Goal: Transaction & Acquisition: Purchase product/service

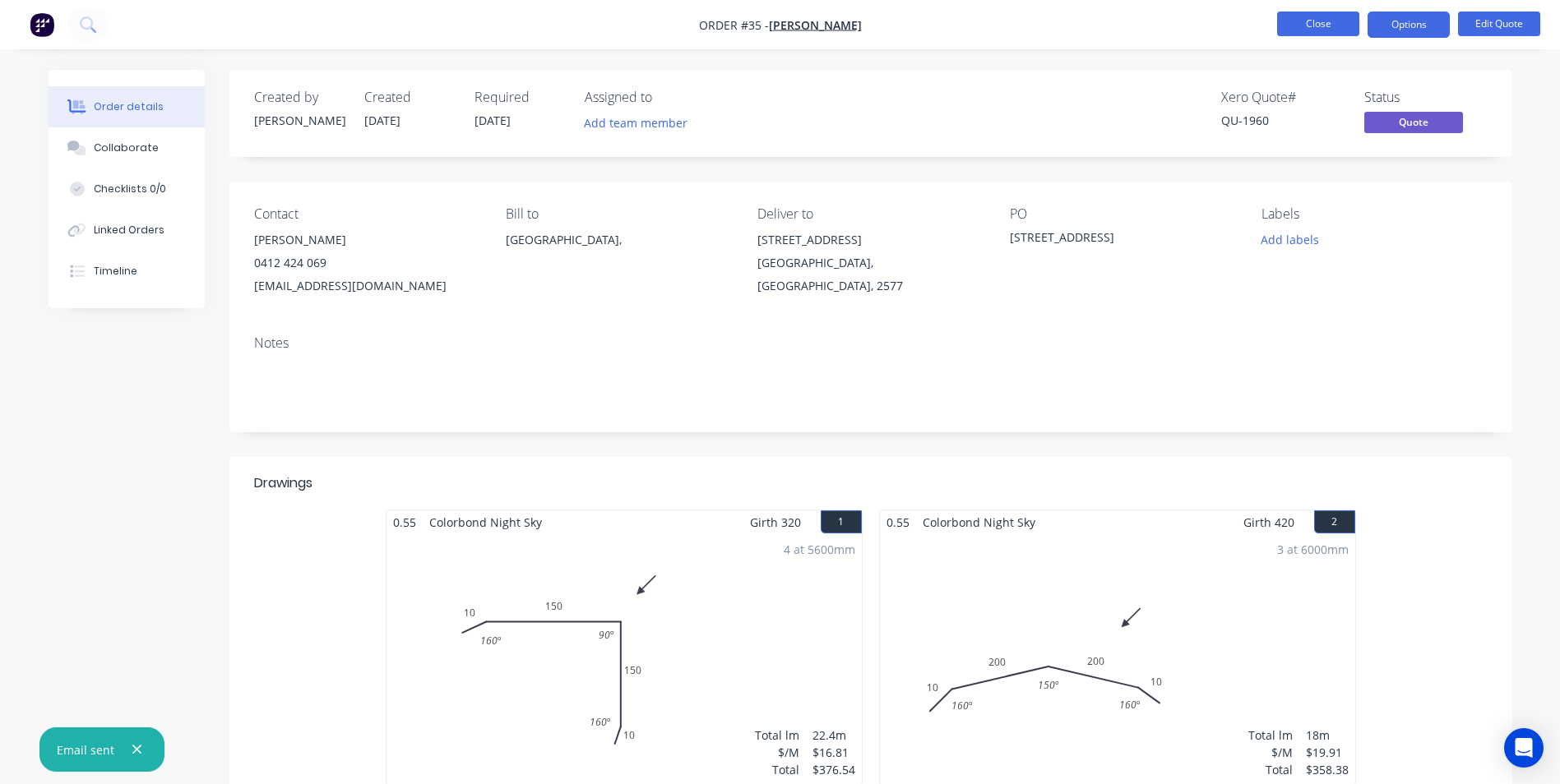
click at [1314, 28] on button "Close" at bounding box center [1318, 23] width 82 height 25
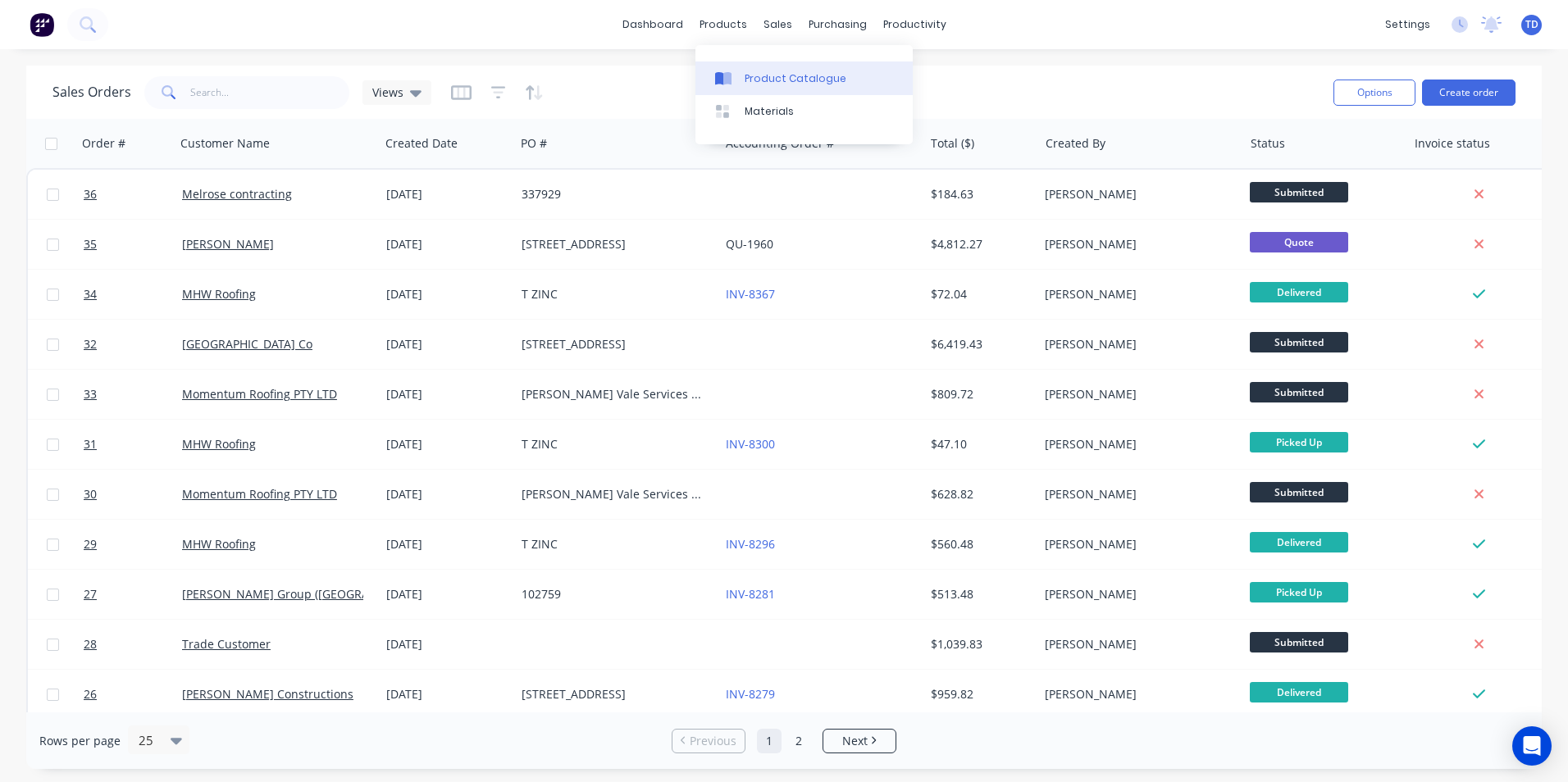
click at [753, 74] on div "Product Catalogue" at bounding box center [795, 78] width 102 height 15
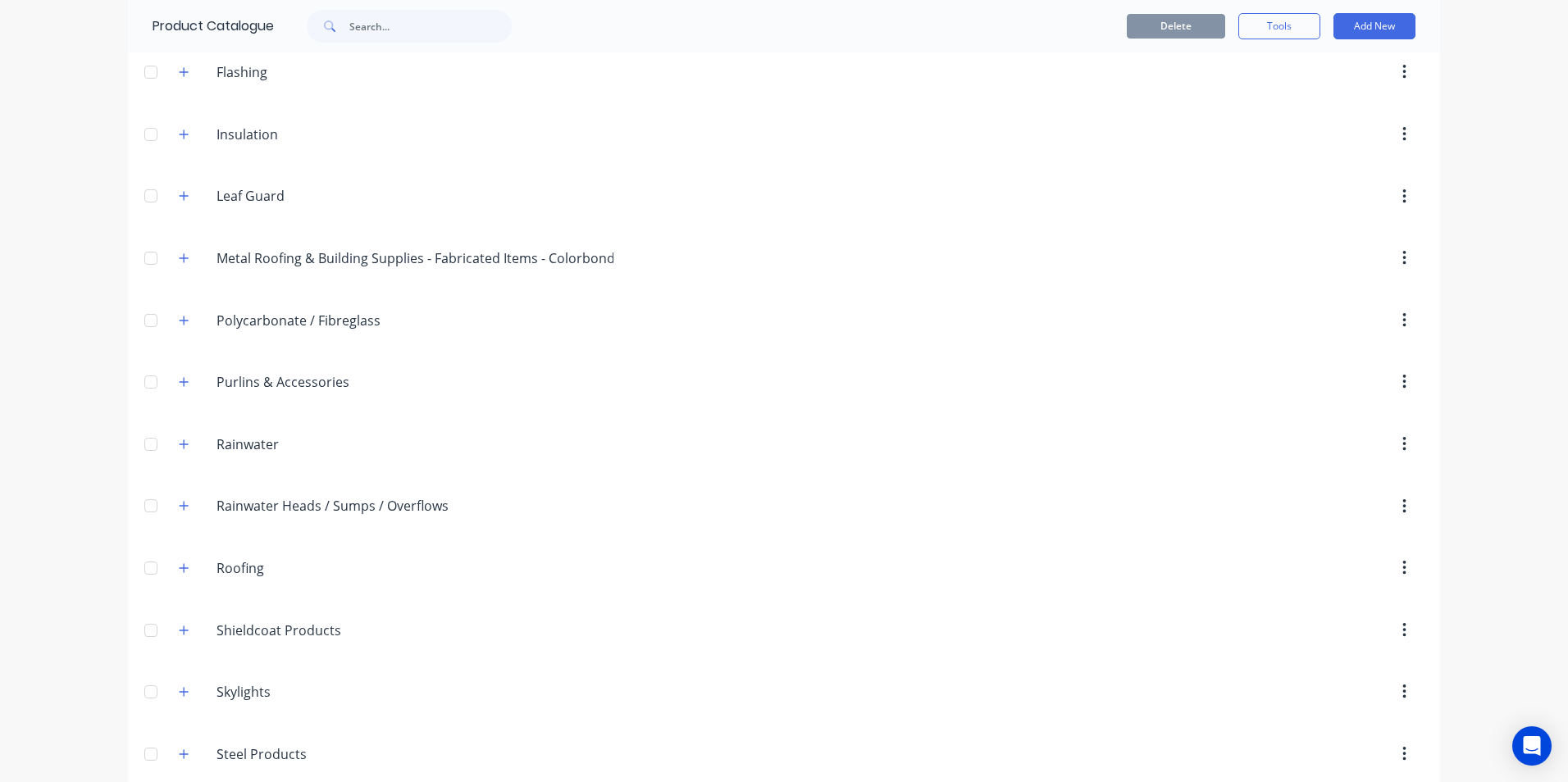
scroll to position [492, 0]
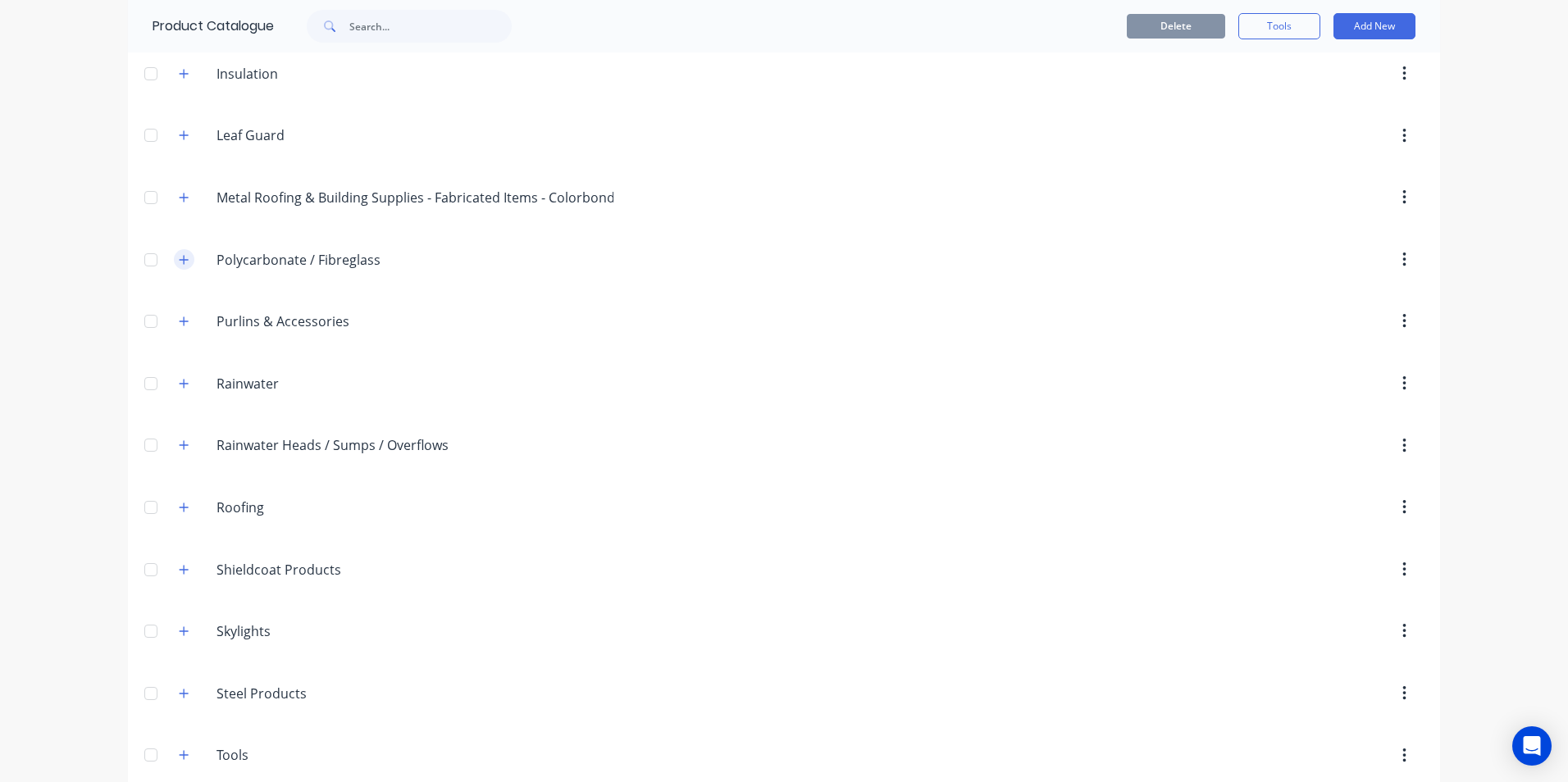
click at [179, 257] on icon "button" at bounding box center [184, 259] width 9 height 11
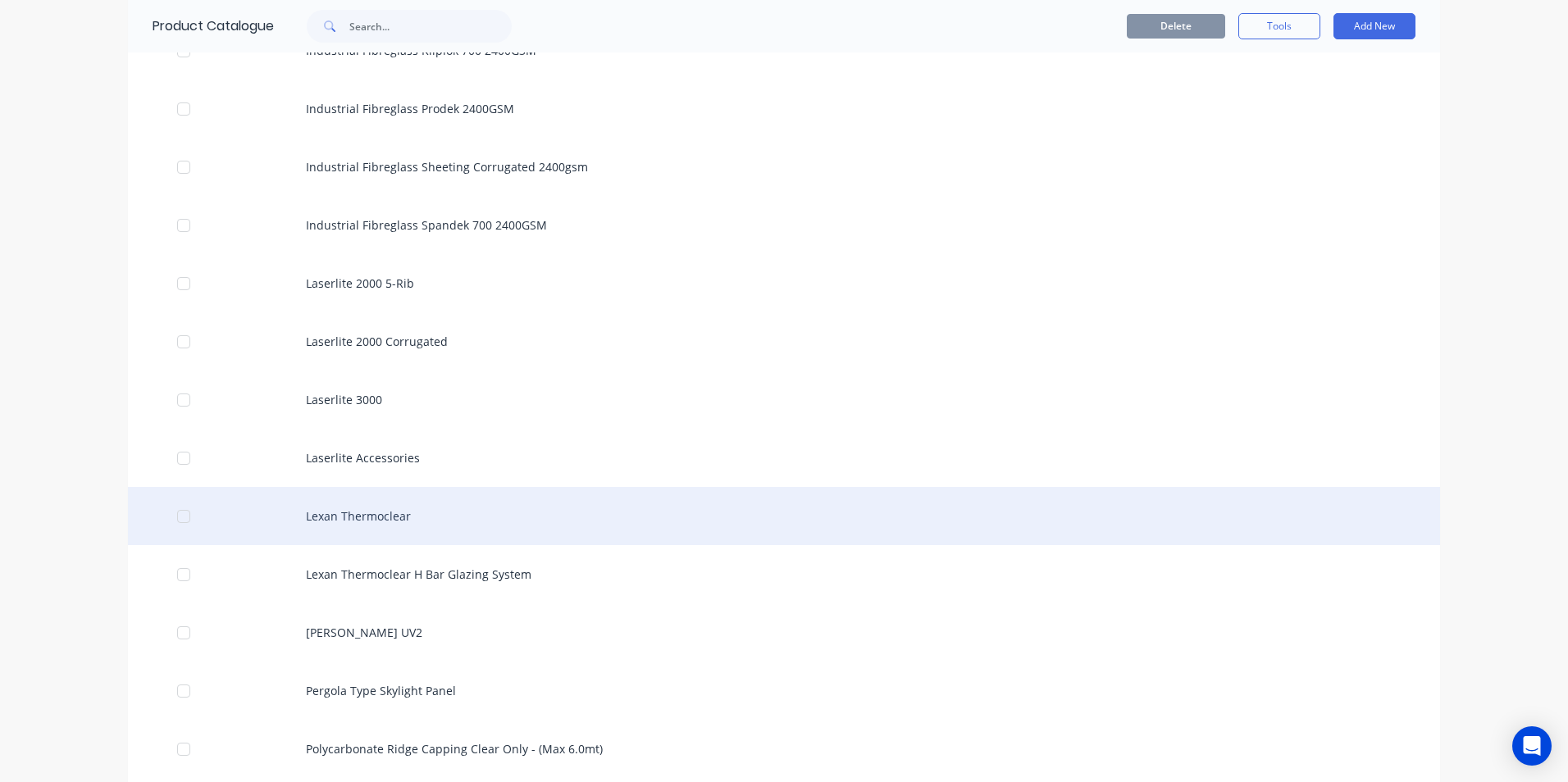
scroll to position [1722, 0]
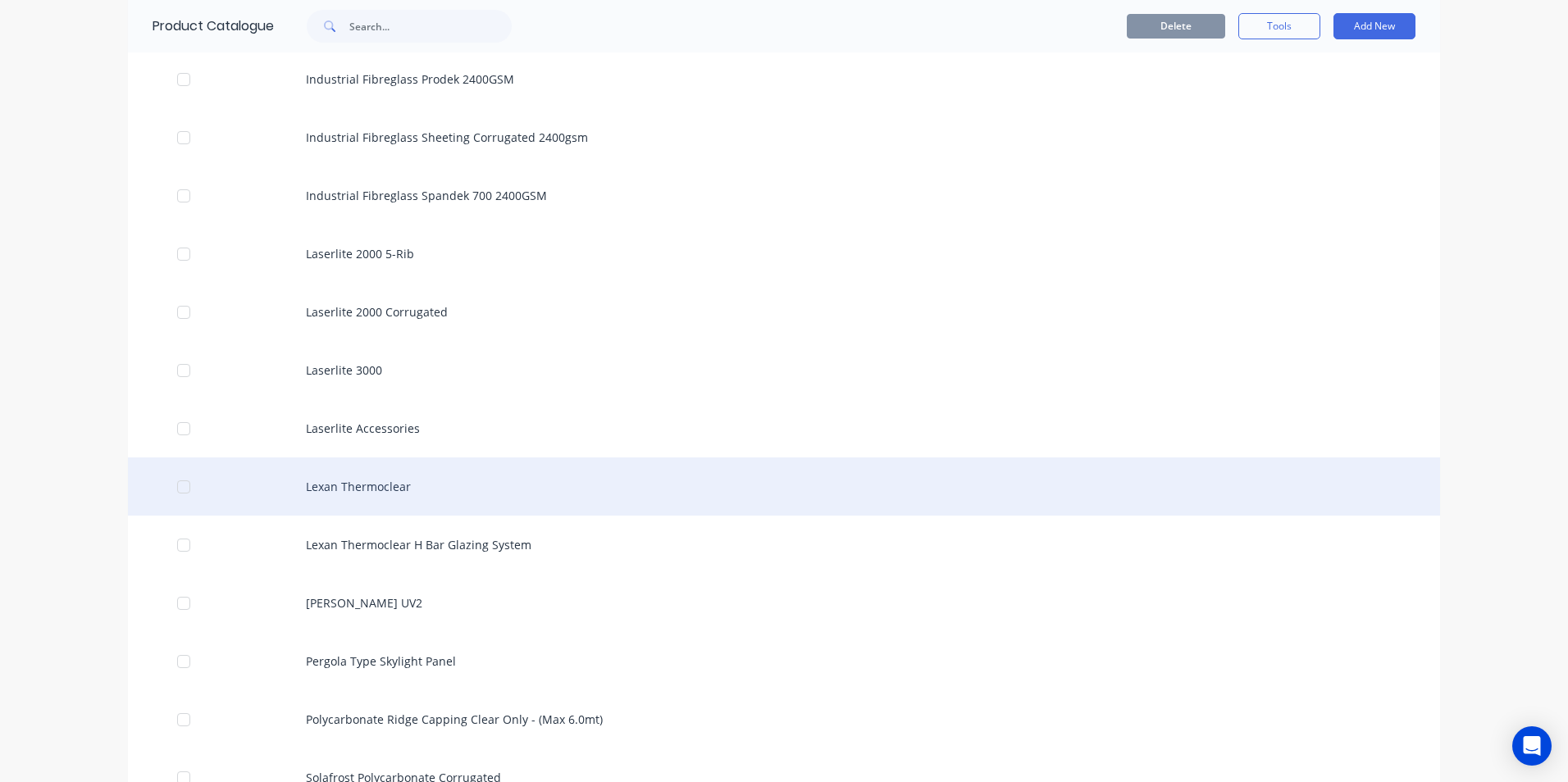
click at [368, 500] on div "Lexan Thermoclear" at bounding box center [784, 487] width 1312 height 59
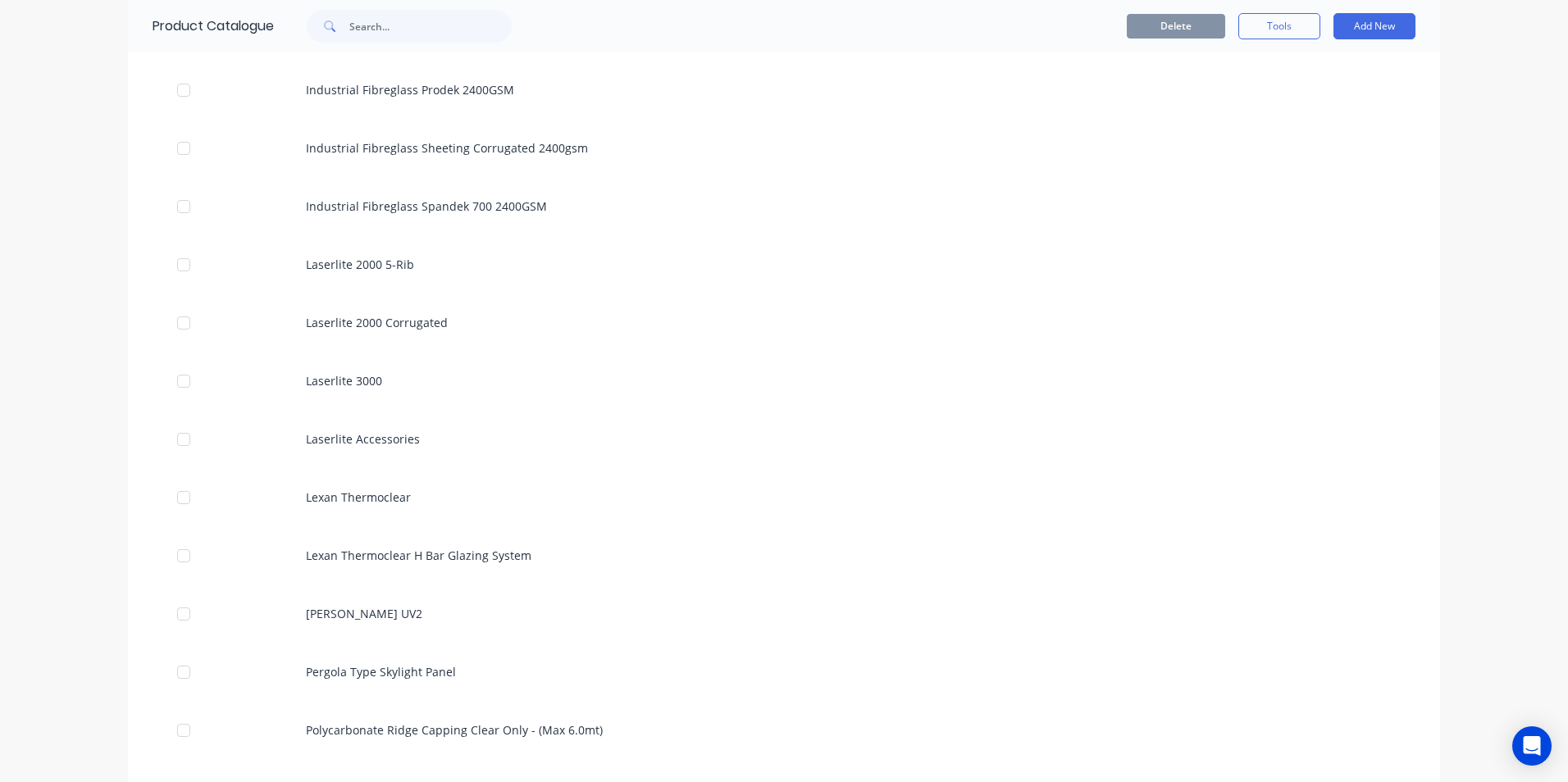
scroll to position [1804, 0]
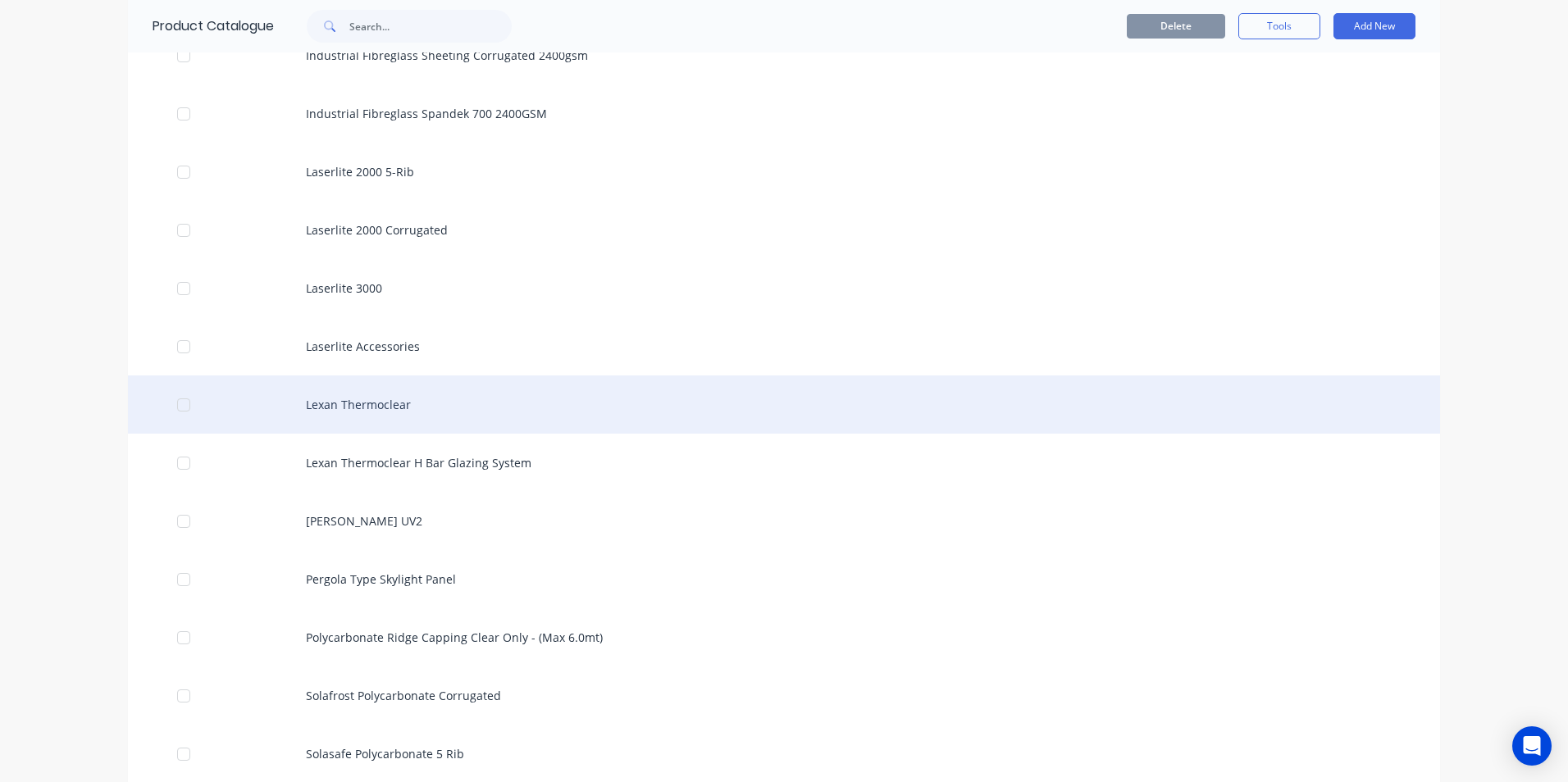
click at [358, 419] on div "Lexan Thermoclear" at bounding box center [784, 405] width 1312 height 59
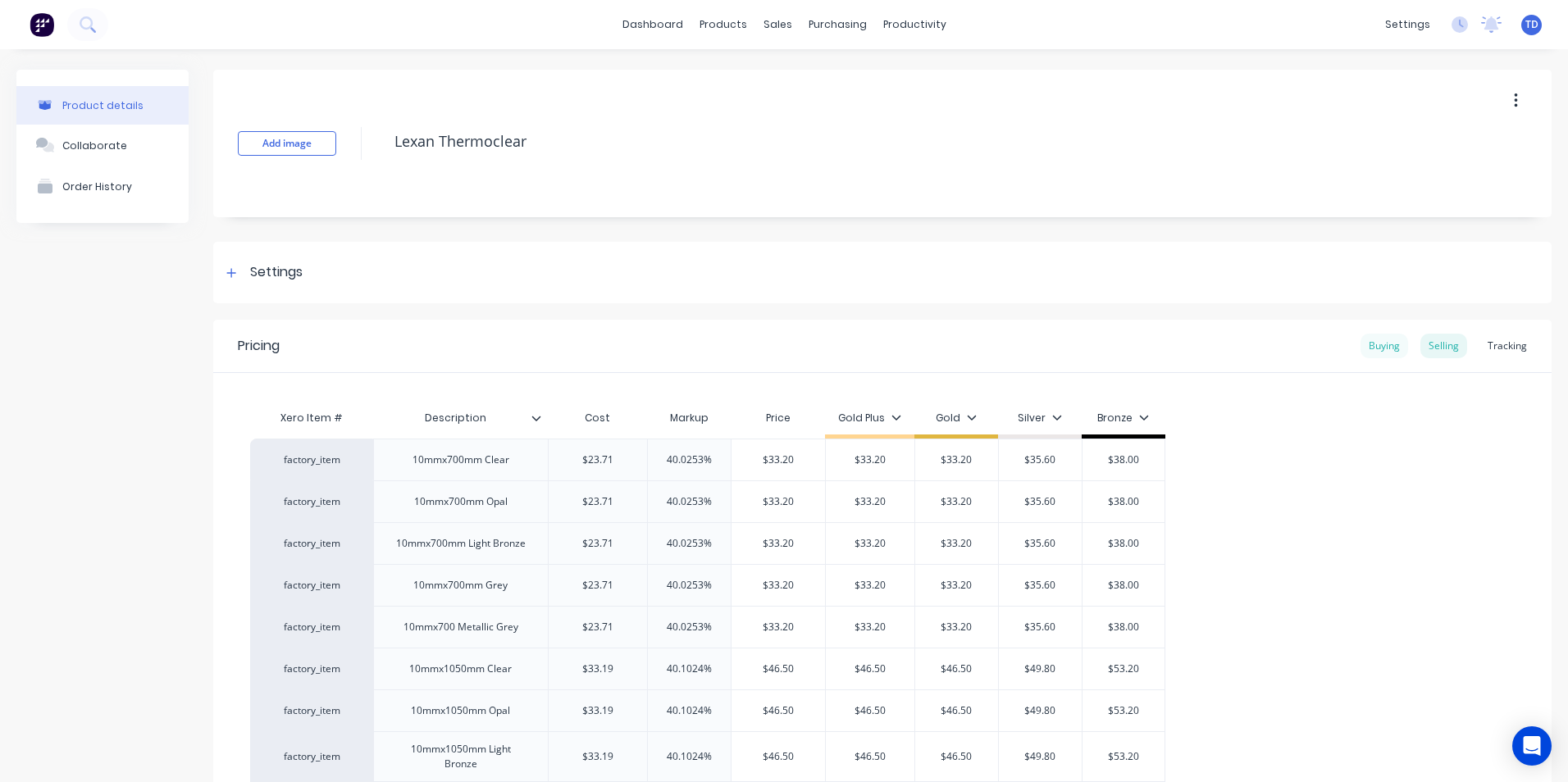
click at [1366, 349] on div "Buying" at bounding box center [1384, 346] width 47 height 25
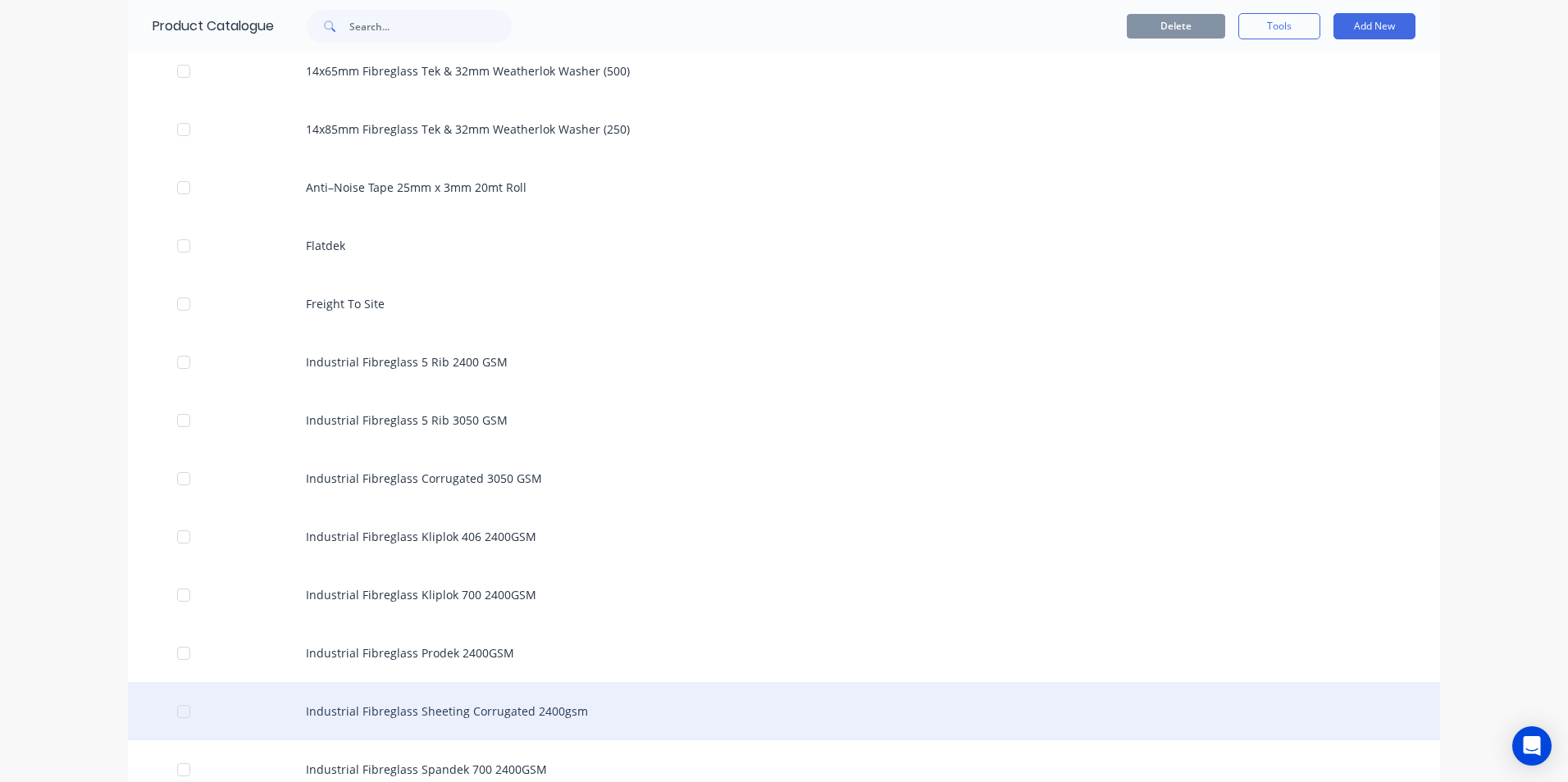
scroll to position [1640, 0]
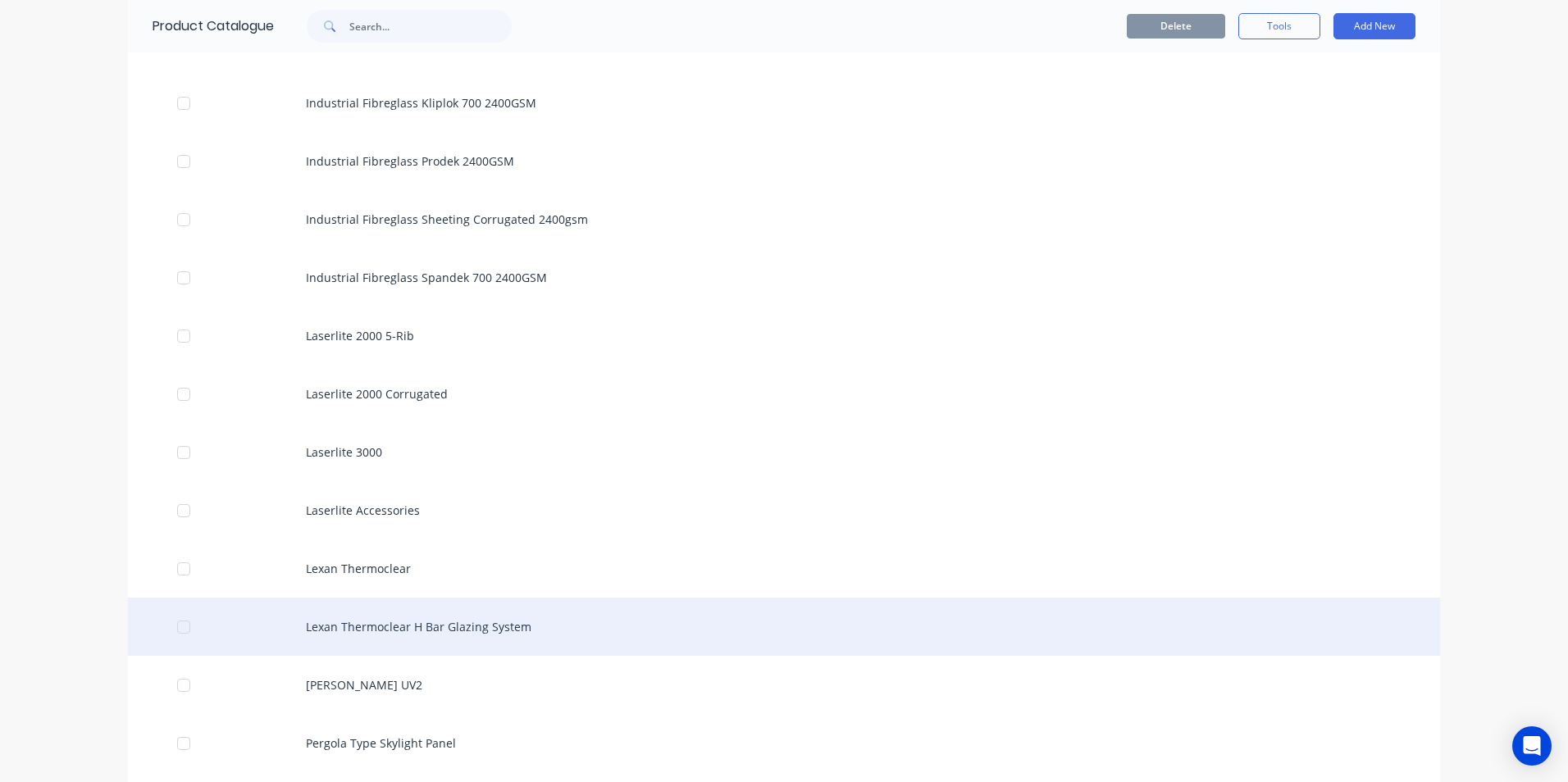
click at [432, 624] on div "Lexan Thermoclear H Bar Glazing System" at bounding box center [784, 627] width 1312 height 59
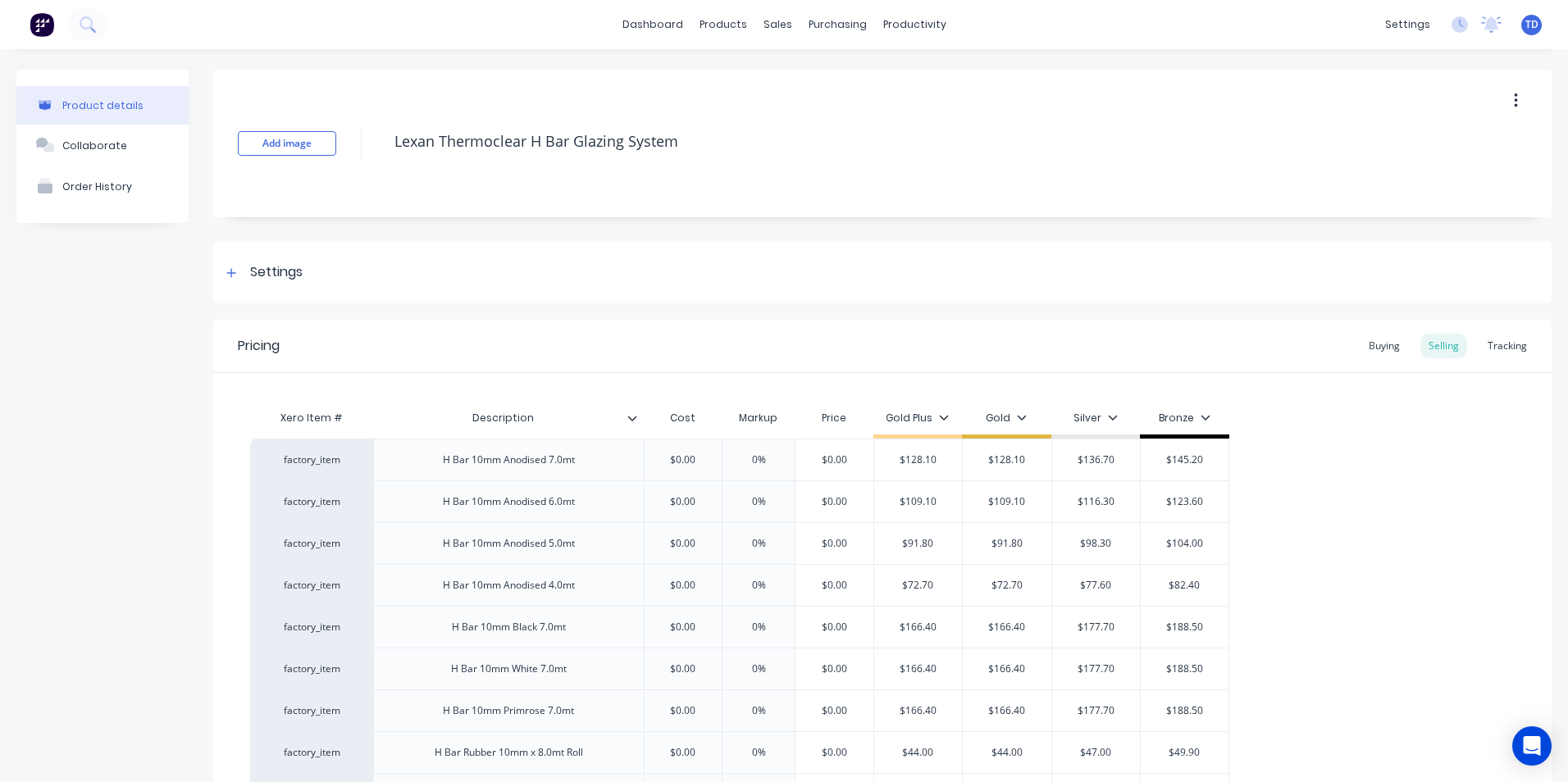
type textarea "x"
click at [1375, 351] on div "Buying" at bounding box center [1384, 346] width 47 height 25
